Goal: Task Accomplishment & Management: Manage account settings

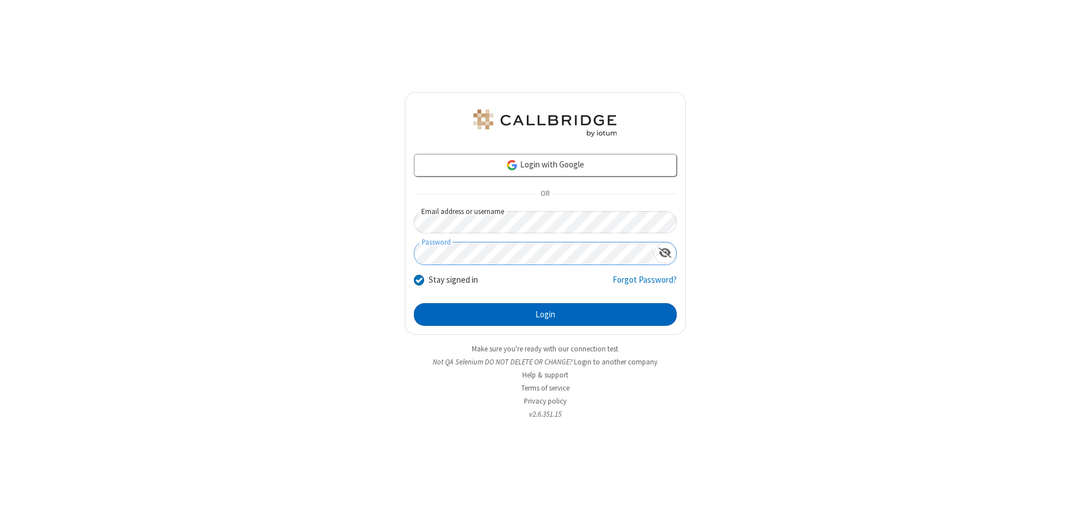
click at [545, 314] on button "Login" at bounding box center [545, 314] width 263 height 23
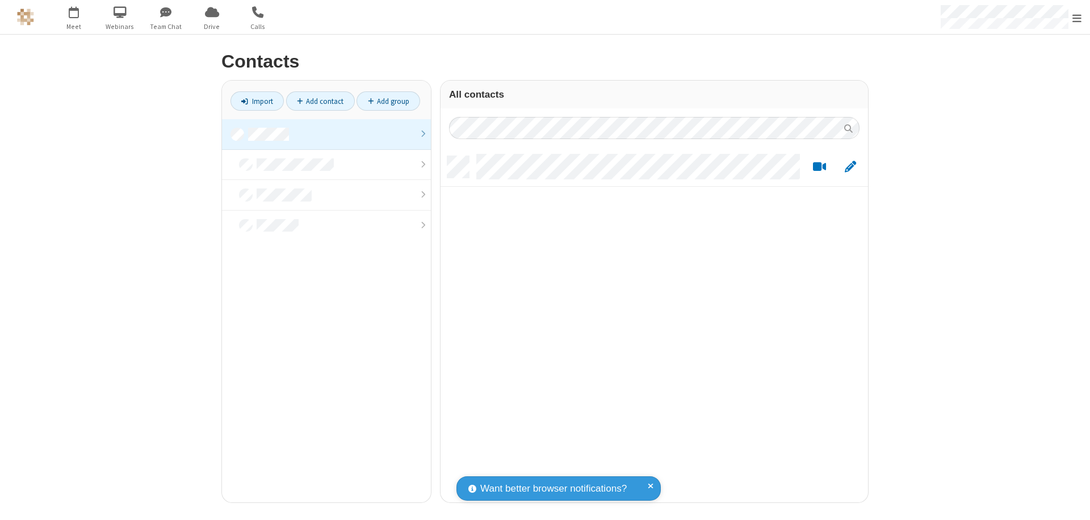
scroll to position [346, 419]
click at [326, 134] on link at bounding box center [326, 134] width 209 height 31
click at [320, 101] on link "Add contact" at bounding box center [320, 100] width 69 height 19
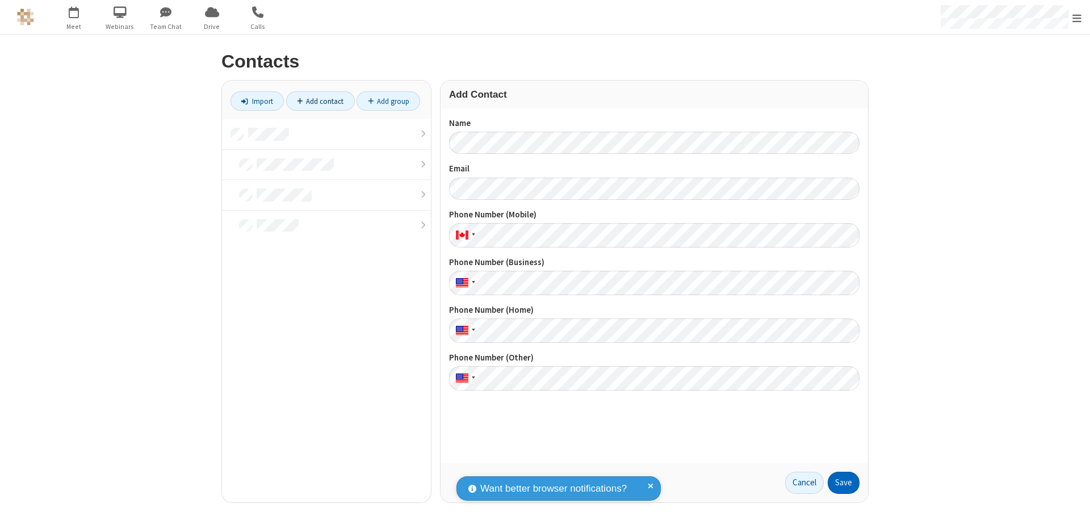
click at [843, 482] on button "Save" at bounding box center [844, 483] width 32 height 23
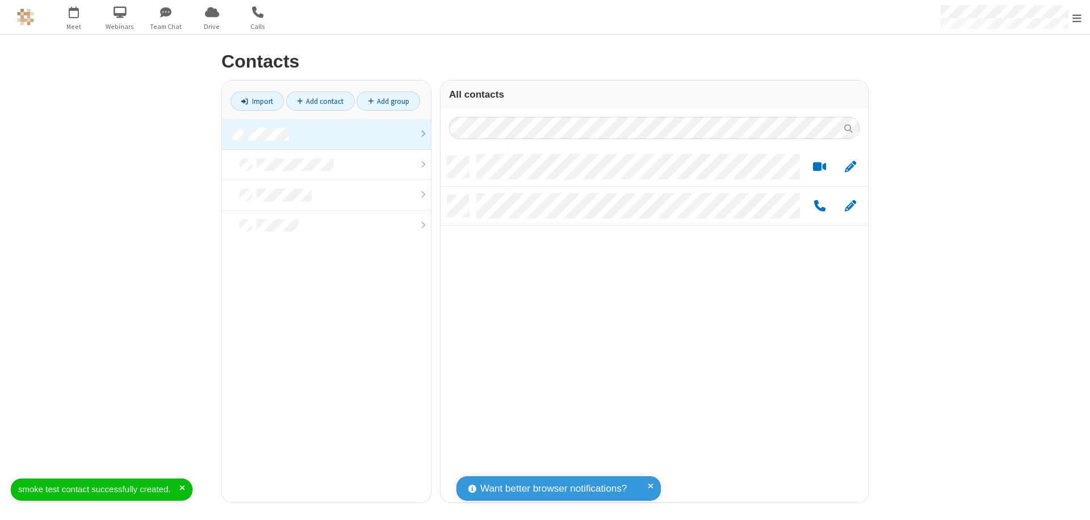
scroll to position [346, 419]
click at [320, 101] on link "Add contact" at bounding box center [320, 100] width 69 height 19
